Goal: Communication & Community: Answer question/provide support

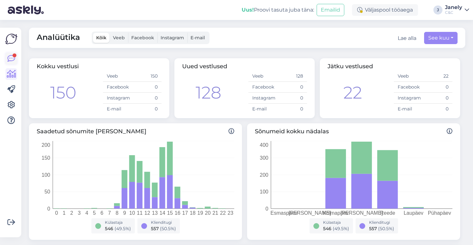
click at [10, 59] on icon at bounding box center [11, 59] width 8 height 8
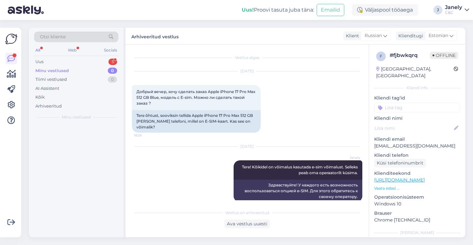
scroll to position [3, 0]
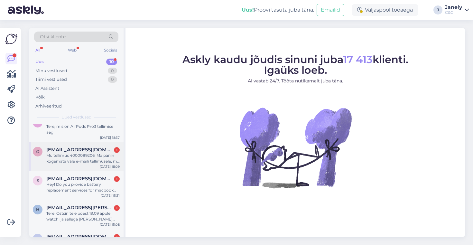
scroll to position [11, 0]
click at [101, 161] on div "Mu tellimus 4000089206. Ma panin kogemata vale e-maili tellimusele, mu õige ema…" at bounding box center [82, 158] width 73 height 12
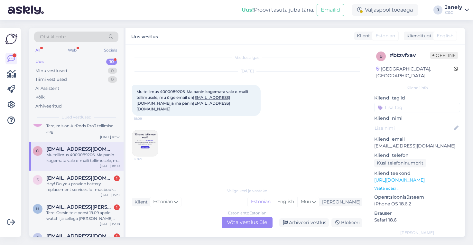
click at [143, 133] on img at bounding box center [145, 143] width 26 height 26
click at [180, 93] on span "Mu tellimus 4000089206. Ma panin kogemata vale e-maili tellimusele, mu õige ema…" at bounding box center [192, 100] width 113 height 22
copy span "4000089206"
click at [240, 221] on div "Estonian to Estonian Võta vestlus üle" at bounding box center [247, 223] width 51 height 12
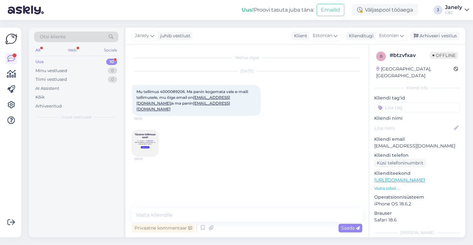
scroll to position [0, 0]
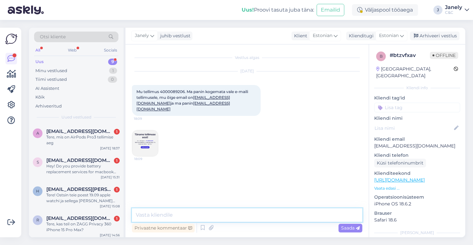
click at [192, 215] on textarea at bounding box center [247, 215] width 230 height 14
type textarea "Tere! Muutsin emaili ära :)"
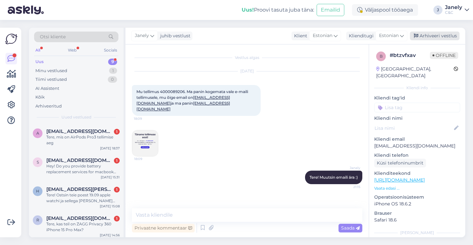
click at [431, 35] on div "Arhiveeri vestlus" at bounding box center [435, 36] width 50 height 9
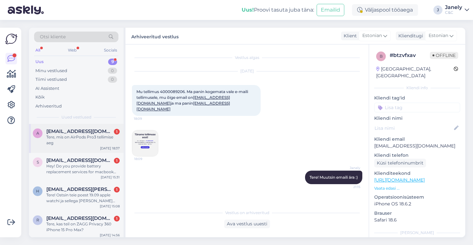
click at [97, 147] on div "A Arvo.hallik@gmail.com 1 Tere, mis on AirPods Pro3 tellimise aeg Oct 4 18:37" at bounding box center [76, 138] width 95 height 29
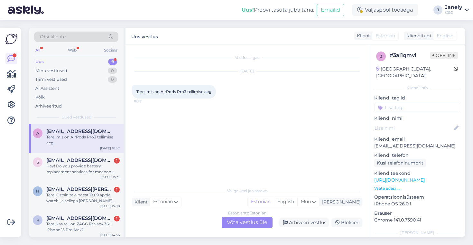
click at [252, 222] on div "Estonian to Estonian Võta vestlus üle" at bounding box center [247, 223] width 51 height 12
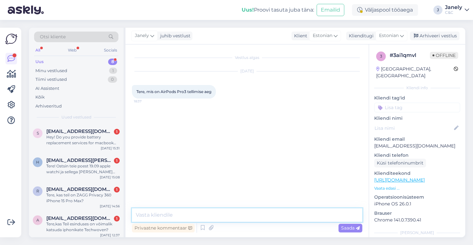
click at [203, 219] on textarea at bounding box center [247, 215] width 230 height 14
type textarea "Tere! 2-4 nädalat"
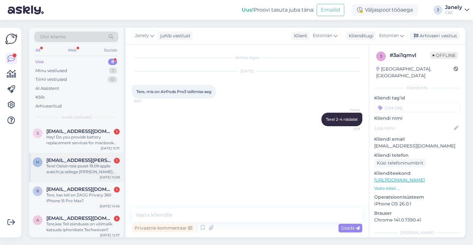
click at [111, 178] on div "Oct 4 15:08" at bounding box center [110, 177] width 20 height 5
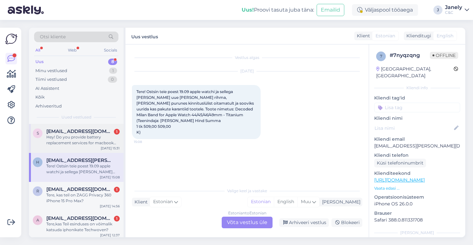
click at [104, 150] on div "Oct 4 15:31" at bounding box center [110, 148] width 19 height 5
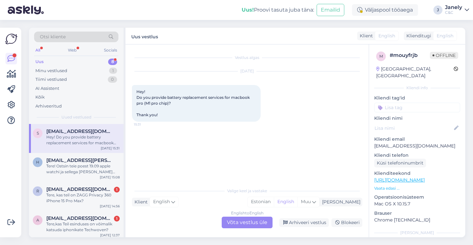
click at [245, 220] on div "English to English Võta vestlus üle" at bounding box center [247, 223] width 51 height 12
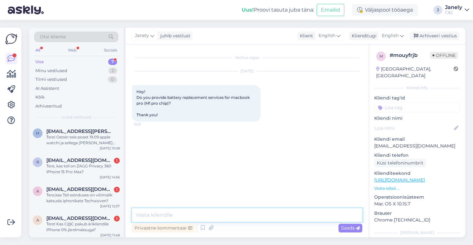
click at [213, 210] on textarea at bounding box center [247, 215] width 230 height 14
type textarea "Hello! Yes"
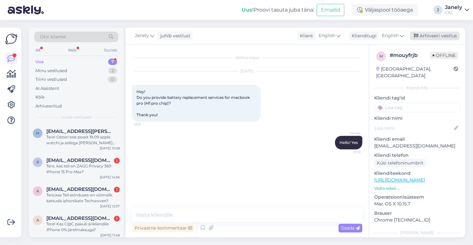
click at [430, 38] on div "Arhiveeri vestlus" at bounding box center [435, 36] width 50 height 9
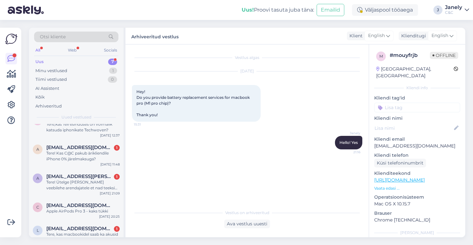
scroll to position [84, 0]
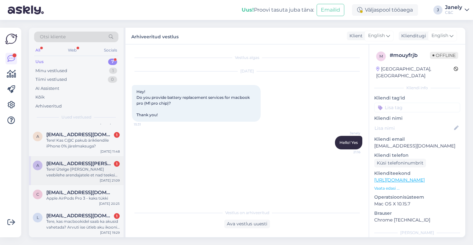
click at [103, 179] on div "Oct 3 21:09" at bounding box center [110, 180] width 20 height 5
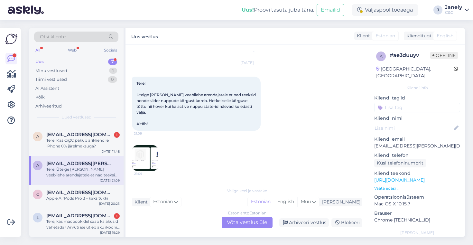
click at [142, 164] on img at bounding box center [145, 158] width 26 height 26
click at [93, 226] on div "Tere, kas macbookidel saab ka akusid vahetada? Arvuti ise ütleb aku ikooni kõrv…" at bounding box center [82, 224] width 73 height 12
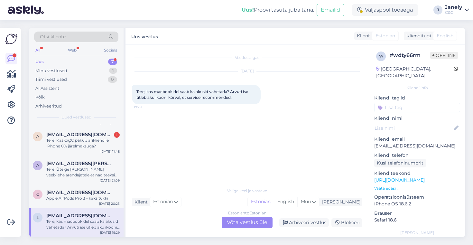
click at [241, 220] on div "Estonian to Estonian Võta vestlus üle" at bounding box center [247, 223] width 51 height 12
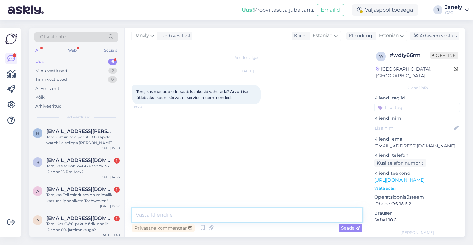
click at [202, 211] on textarea at bounding box center [247, 215] width 230 height 14
type textarea "Tere! Jah"
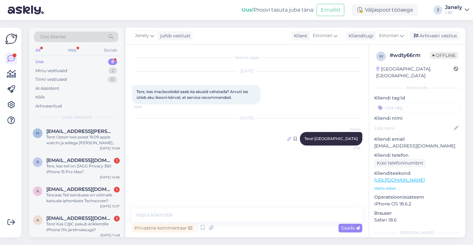
click at [291, 140] on icon at bounding box center [289, 139] width 4 height 4
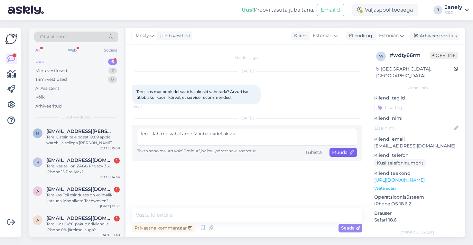
type textarea "Tere! Jah me vahetame Macbookidel akusi"
click at [348, 155] on div "Muuda" at bounding box center [344, 152] width 28 height 9
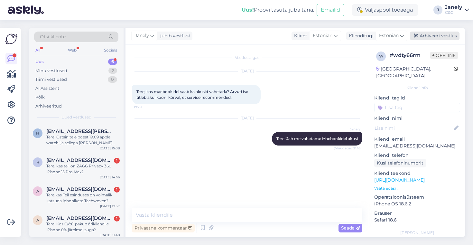
click at [440, 37] on div "Arhiveeri vestlus" at bounding box center [435, 36] width 50 height 9
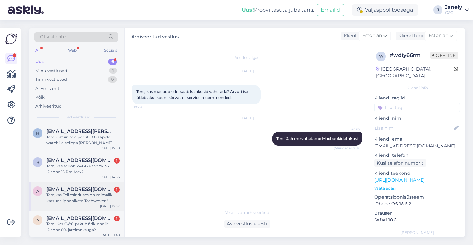
scroll to position [55, 0]
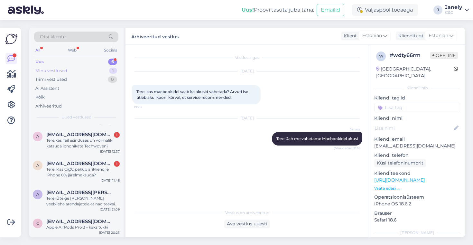
click at [66, 70] on div "Minu vestlused" at bounding box center [51, 71] width 32 height 6
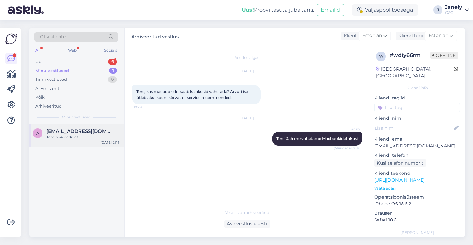
click at [79, 144] on div "A Arvo.hallik@gmail.com Tere! 2-4 nädalat Oct 4 21:15" at bounding box center [76, 135] width 95 height 23
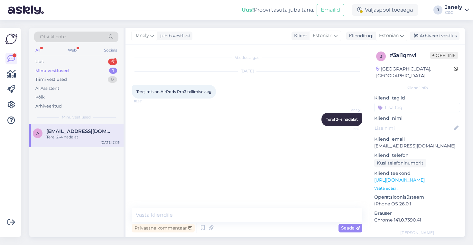
click at [436, 41] on div "Janely juhib vestlust Klient Estonian Klienditugi Estonian Arhiveeri vestlus" at bounding box center [295, 36] width 340 height 17
click at [435, 39] on div "Arhiveeri vestlus" at bounding box center [435, 36] width 50 height 9
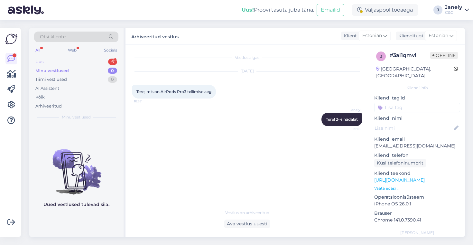
click at [84, 64] on div "Uus 6" at bounding box center [76, 61] width 84 height 9
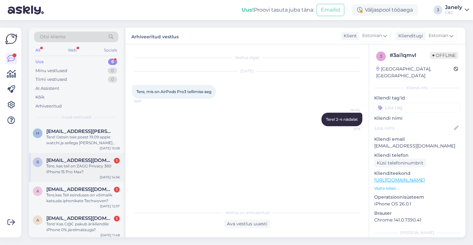
click at [98, 180] on div "r riina.kanarbik@gmail.com 1 Tere, kas teil on ZAGG Privacy 360 iPhone 15 Pro M…" at bounding box center [76, 167] width 95 height 29
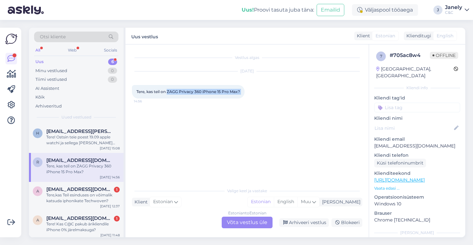
drag, startPoint x: 167, startPoint y: 91, endPoint x: 246, endPoint y: 95, distance: 79.5
click at [245, 95] on div "Tere, kas teil on ZAGG Privacy 360 iPhone 15 Pro Max? 14:56" at bounding box center [188, 92] width 113 height 14
copy div "ZAGG Privacy 360 iPhone 15 Pro Max? 14:56"
click at [227, 224] on div "Estonian to Estonian Võta vestlus üle" at bounding box center [247, 223] width 51 height 12
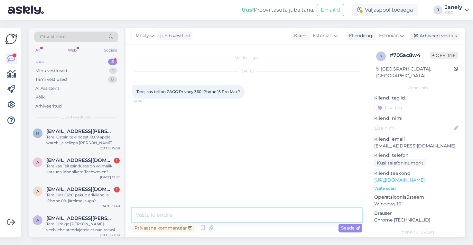
click at [204, 217] on textarea at bounding box center [247, 215] width 230 height 14
type textarea "Tere! Ei ole kahjuks"
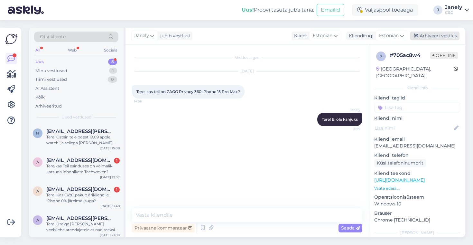
click at [440, 37] on div "Arhiveeri vestlus" at bounding box center [435, 36] width 50 height 9
